Goal: Task Accomplishment & Management: Manage account settings

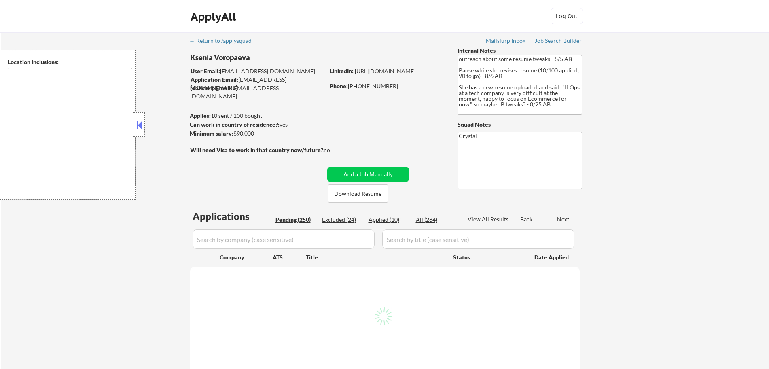
type textarea "[GEOGRAPHIC_DATA], [GEOGRAPHIC_DATA] [GEOGRAPHIC_DATA], [GEOGRAPHIC_DATA] [GEOG…"
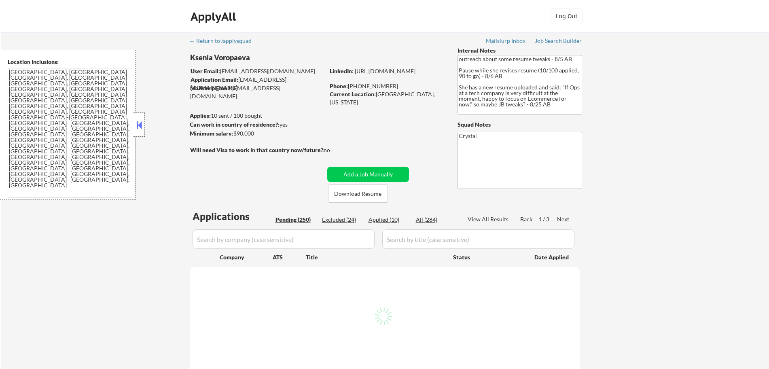
select select ""pending""
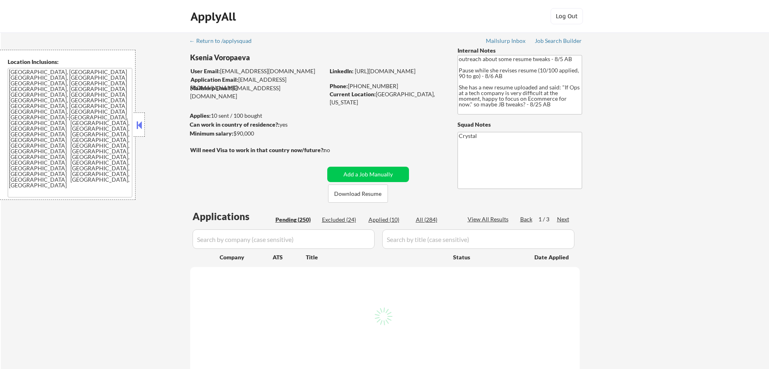
select select ""pending""
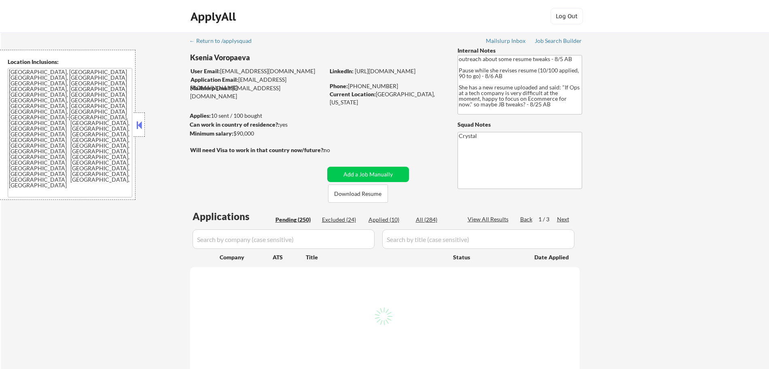
select select ""pending""
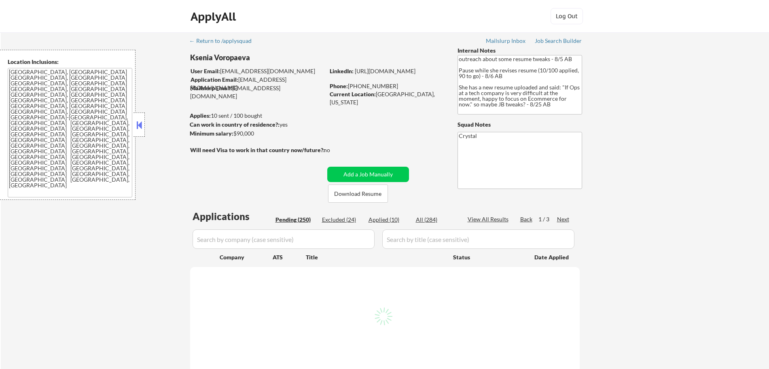
select select ""pending""
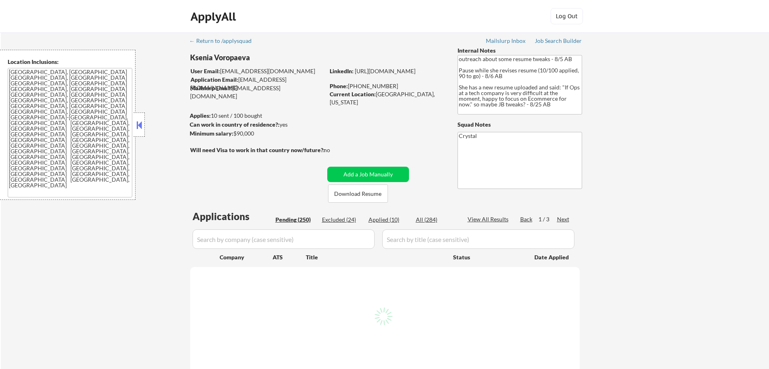
select select ""pending""
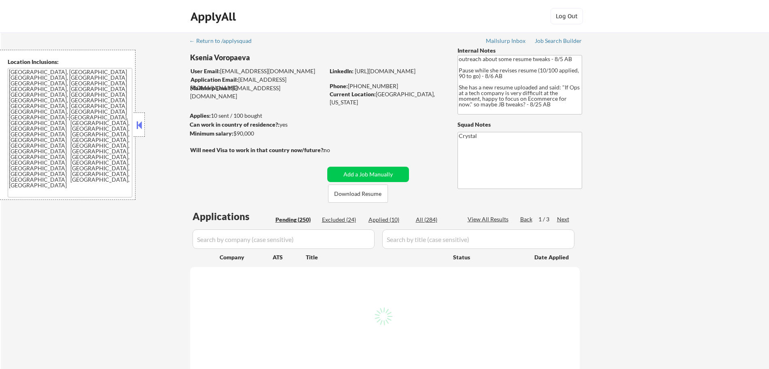
select select ""pending""
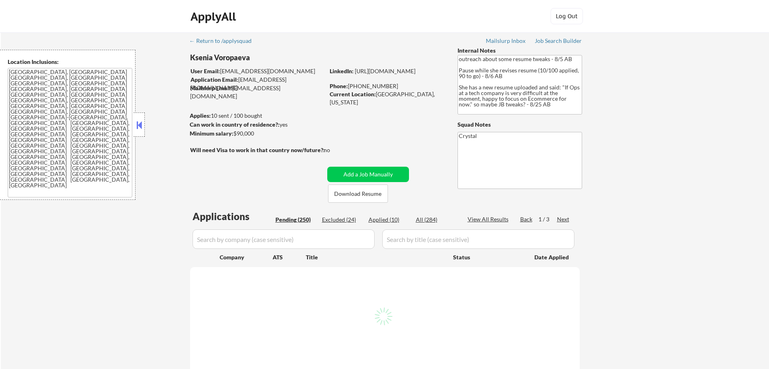
select select ""pending""
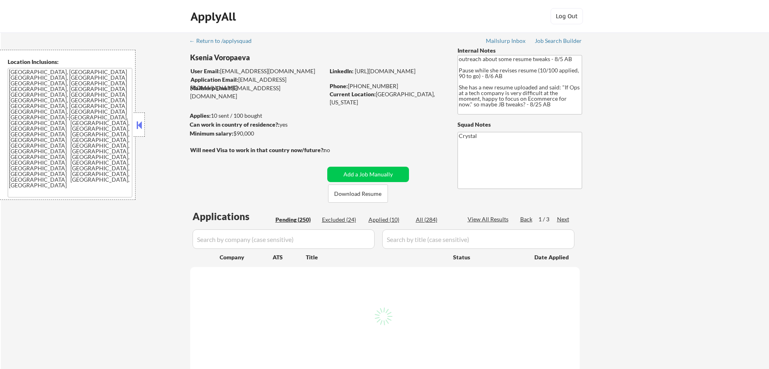
select select ""pending""
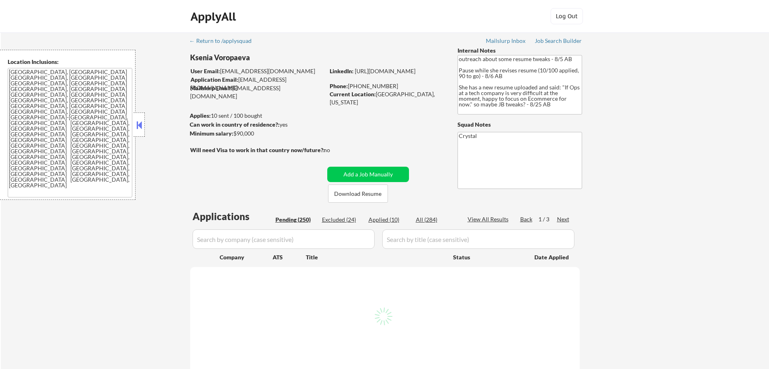
select select ""pending""
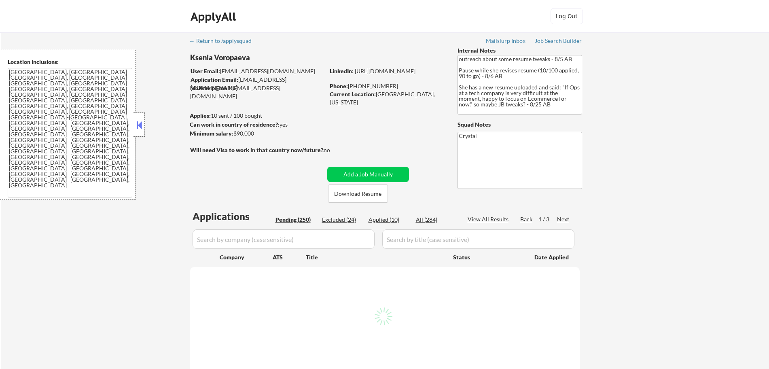
select select ""pending""
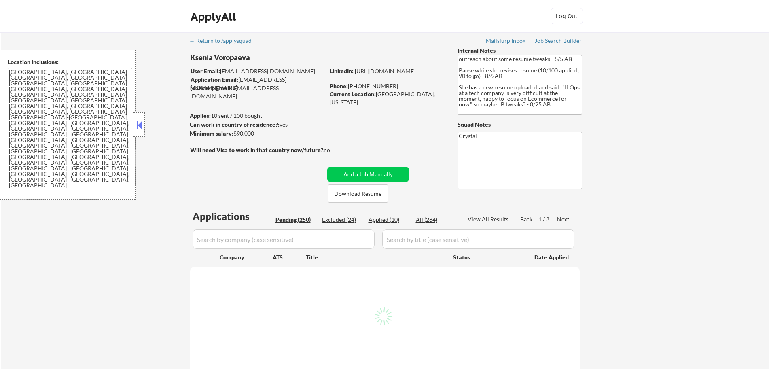
select select ""pending""
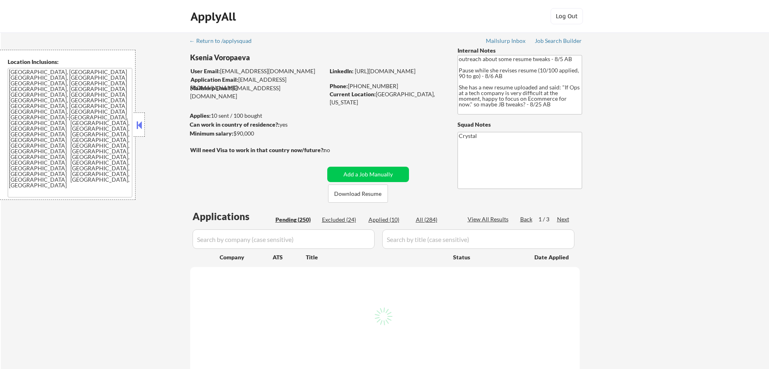
select select ""pending""
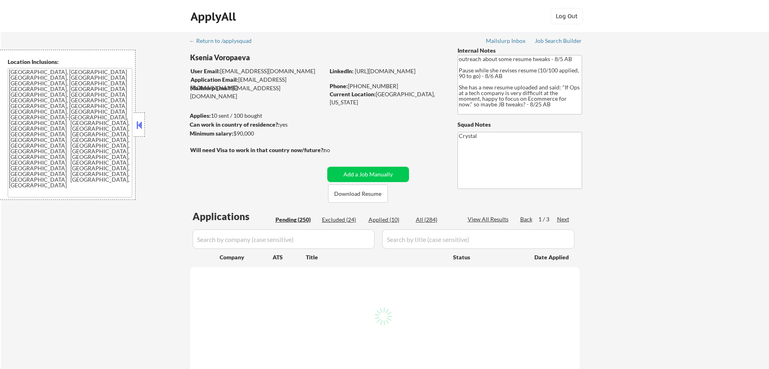
select select ""pending""
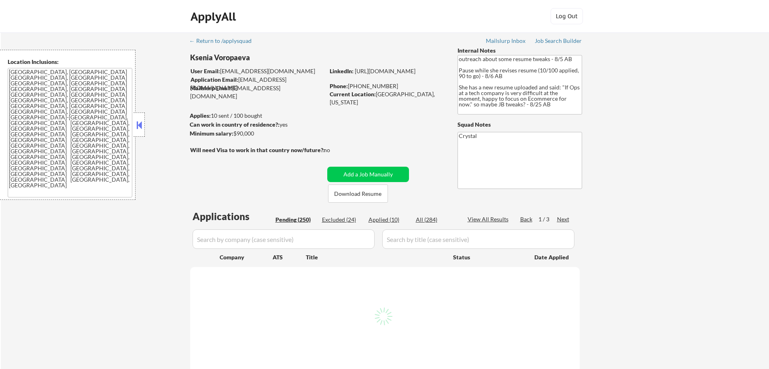
select select ""pending""
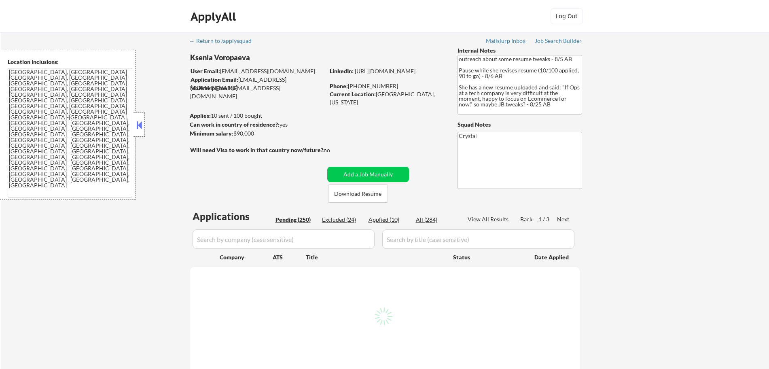
select select ""pending""
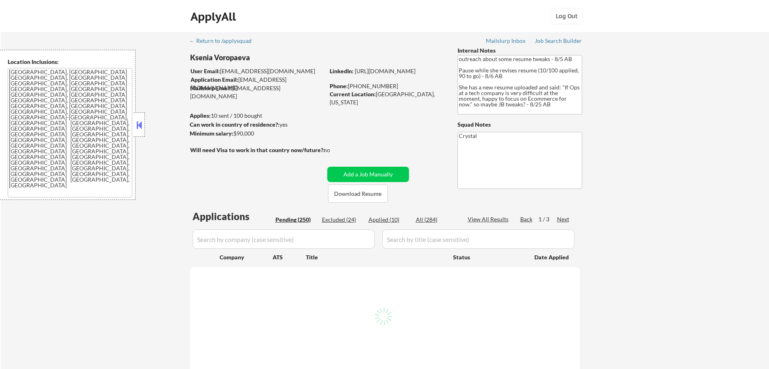
select select ""pending""
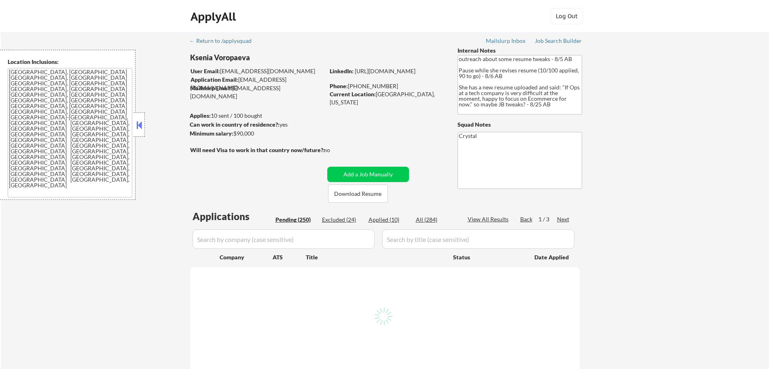
select select ""pending""
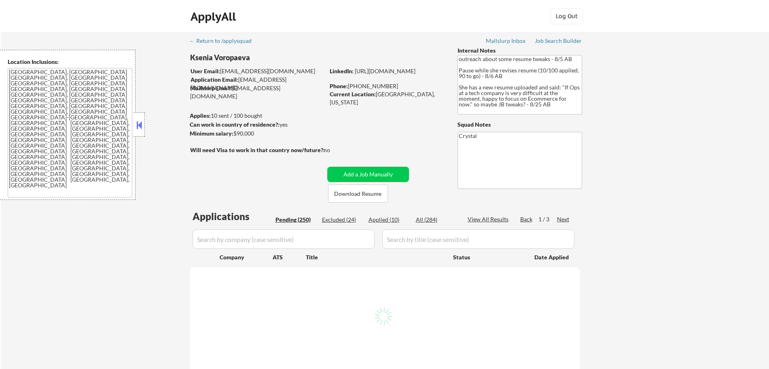
select select ""pending""
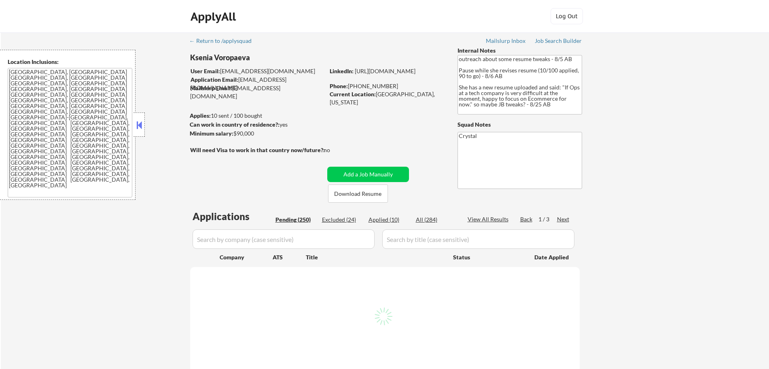
select select ""pending""
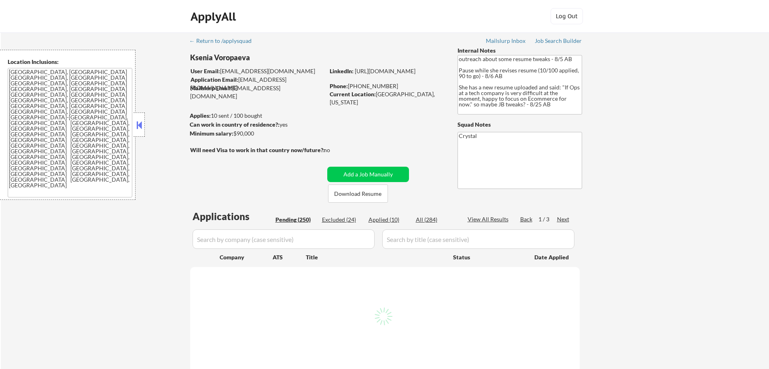
select select ""pending""
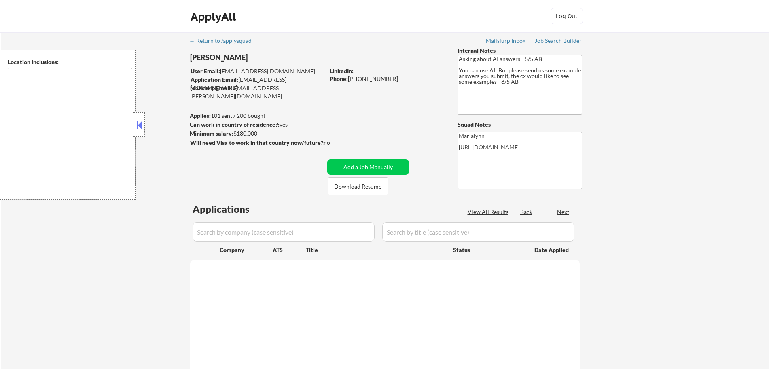
type textarea "[GEOGRAPHIC_DATA], [GEOGRAPHIC_DATA] [GEOGRAPHIC_DATA], [GEOGRAPHIC_DATA], [GEO…"
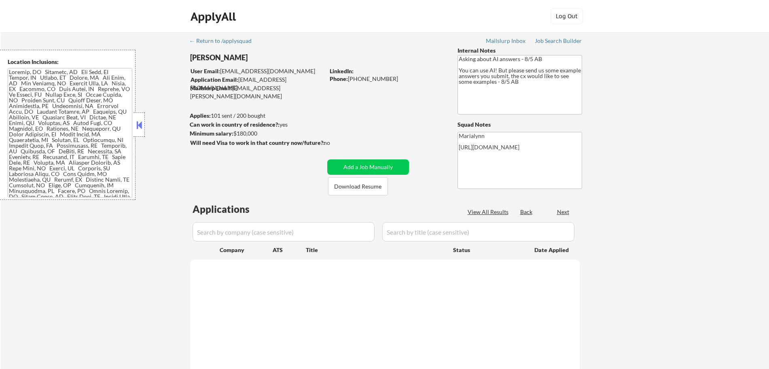
select select ""pending""
